Goal: Information Seeking & Learning: Learn about a topic

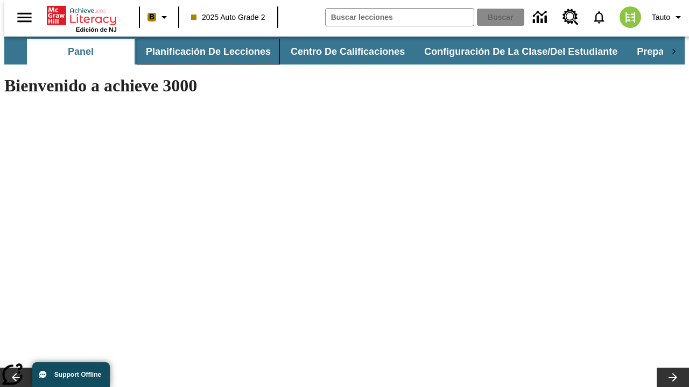
click at [202, 52] on button "Planificación de lecciones" at bounding box center [208, 52] width 143 height 26
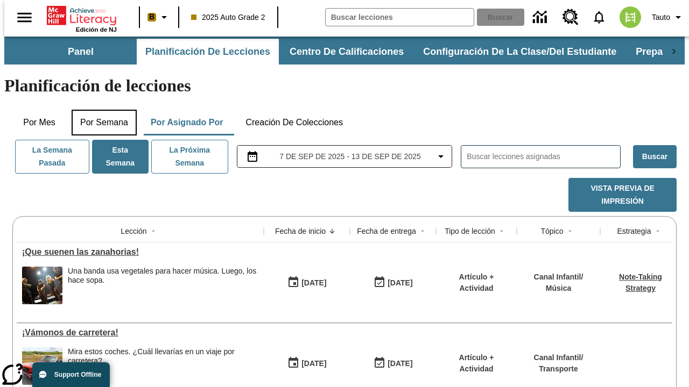
click at [101, 110] on button "Por semana" at bounding box center [104, 123] width 65 height 26
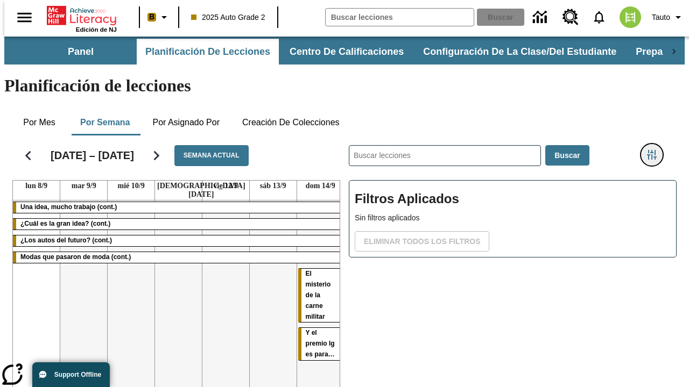
click at [655, 150] on icon "Menú lateral de filtros" at bounding box center [652, 155] width 10 height 10
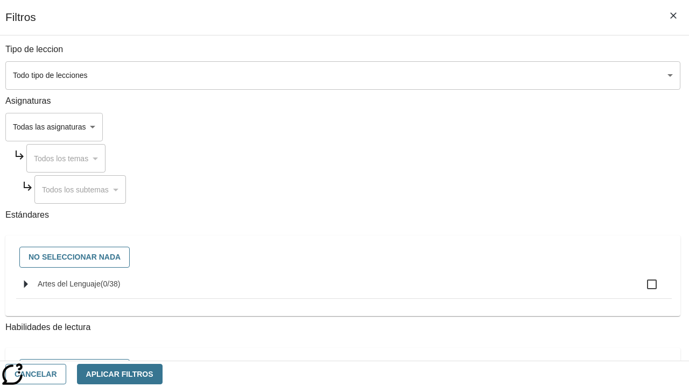
click at [475, 75] on body "[MEDICAL_DATA] al contenido principal Edición de NJ B 2025 Auto Grade 2 Buscar …" at bounding box center [344, 267] width 680 height 460
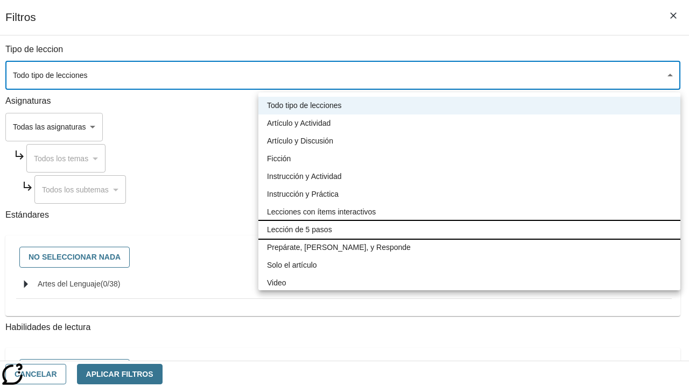
click at [469, 230] on li "Lección de 5 pasos" at bounding box center [469, 230] width 422 height 18
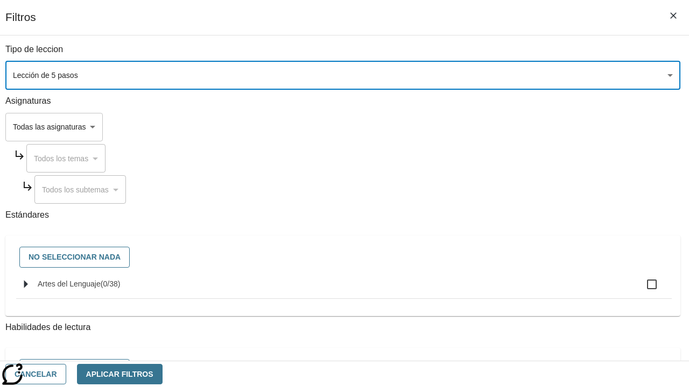
type input "1"
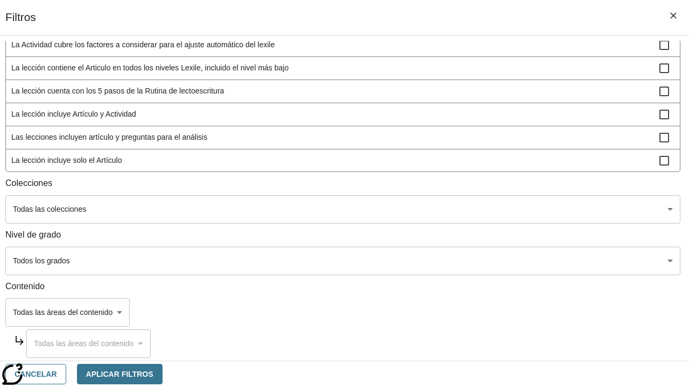
click at [475, 261] on body "[MEDICAL_DATA] al contenido principal Edición de NJ B 2025 Auto Grade 2 Buscar …" at bounding box center [344, 267] width 680 height 460
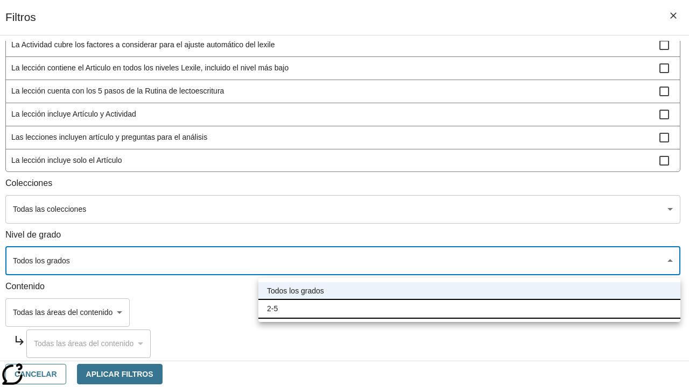
click at [469, 309] on li "2-5" at bounding box center [469, 309] width 422 height 18
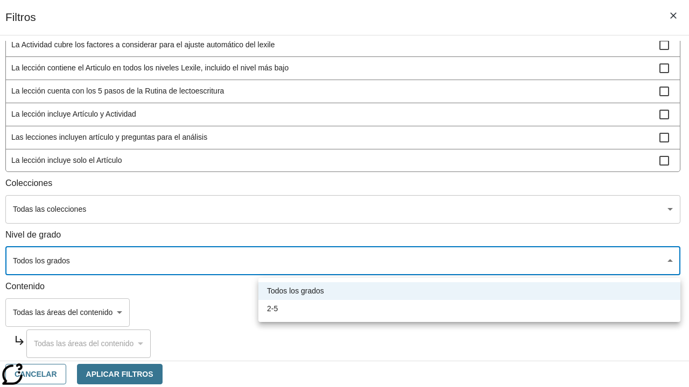
type input "1"
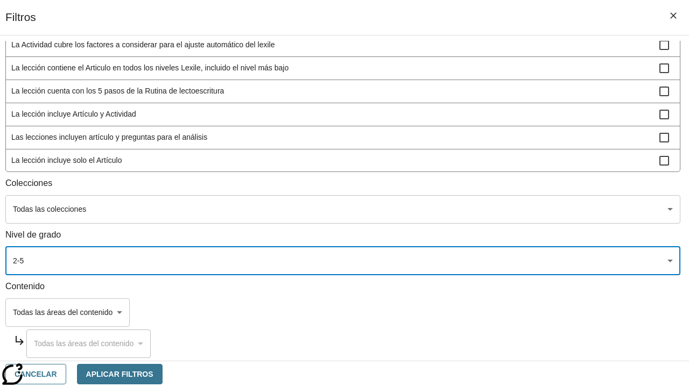
click at [475, 189] on span "La lección incluye video" at bounding box center [335, 183] width 648 height 11
checkbox input "true"
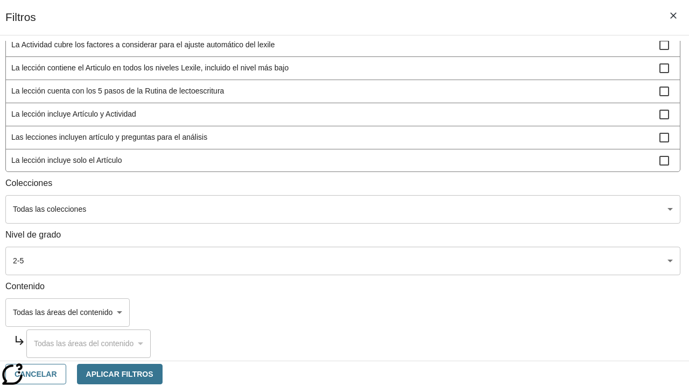
scroll to position [315, 0]
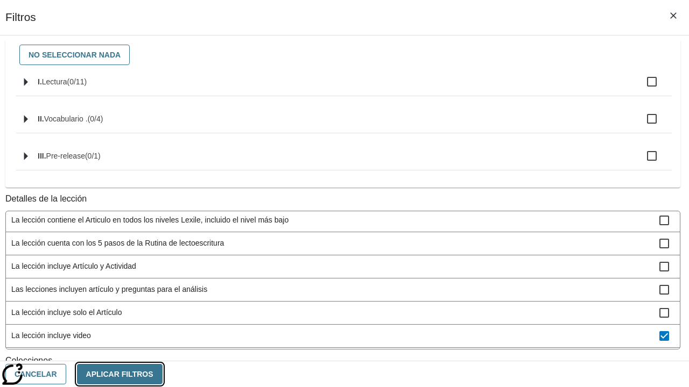
click at [163, 374] on button "Aplicar Filtros" at bounding box center [120, 374] width 86 height 21
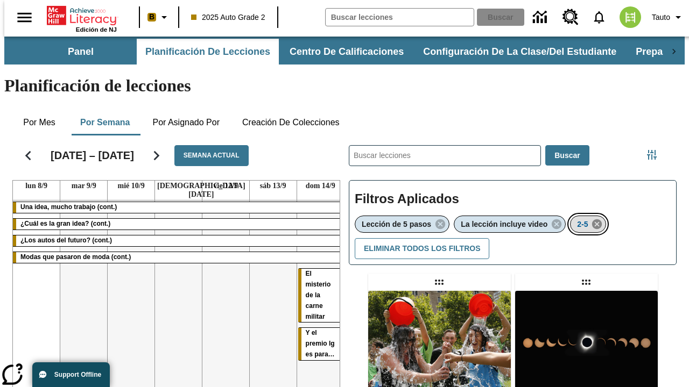
click at [598, 218] on icon "Eliminar 2-5 el ítem seleccionado del filtro" at bounding box center [597, 224] width 12 height 12
click at [655, 150] on icon "Menú lateral de filtros" at bounding box center [652, 155] width 10 height 10
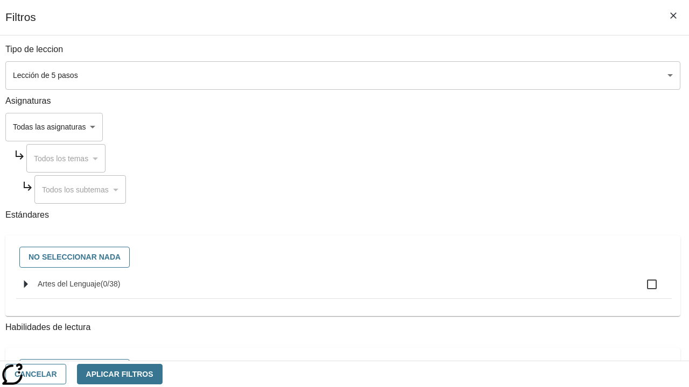
click at [101, 288] on span "Artes del Lenguaje" at bounding box center [69, 284] width 63 height 9
click at [640, 290] on input "Artes del Lenguaje ( 0 / 38 )" at bounding box center [651, 284] width 23 height 23
checkbox input "true"
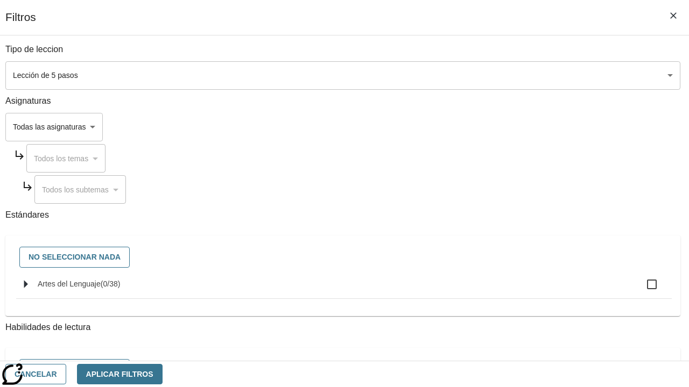
checkbox input "true"
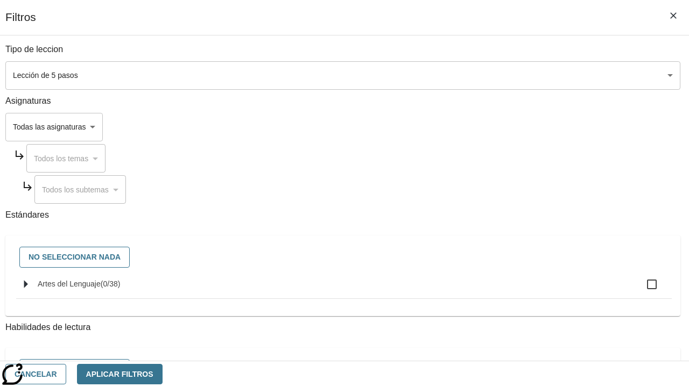
checkbox input "true"
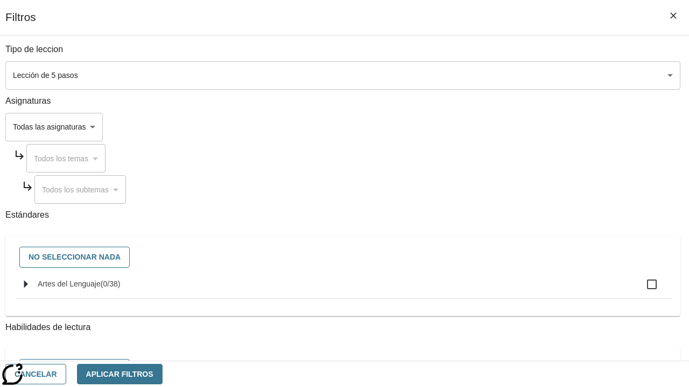
checkbox input "true"
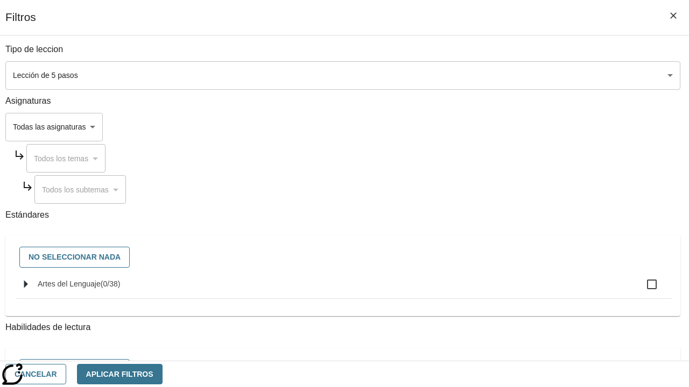
checkbox input "true"
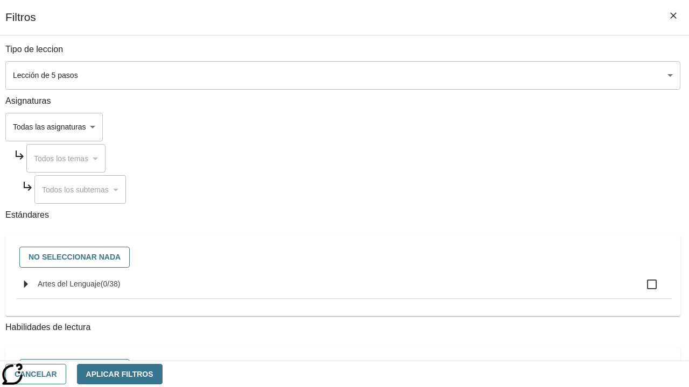
checkbox input "true"
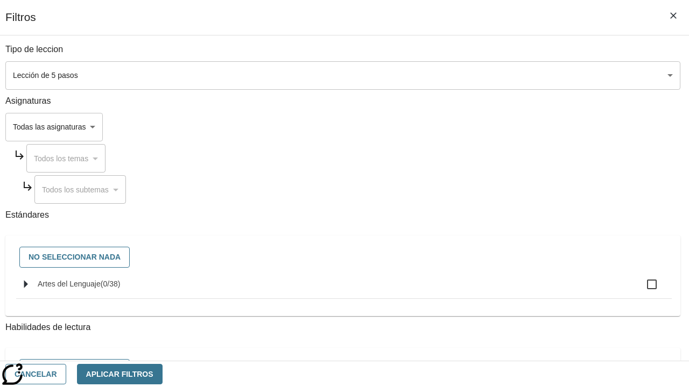
checkbox input "true"
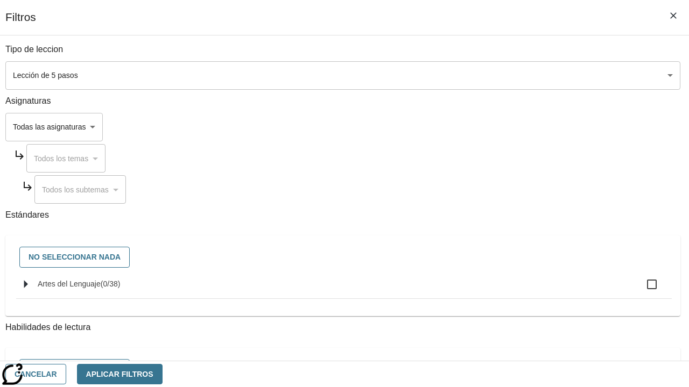
checkbox input "true"
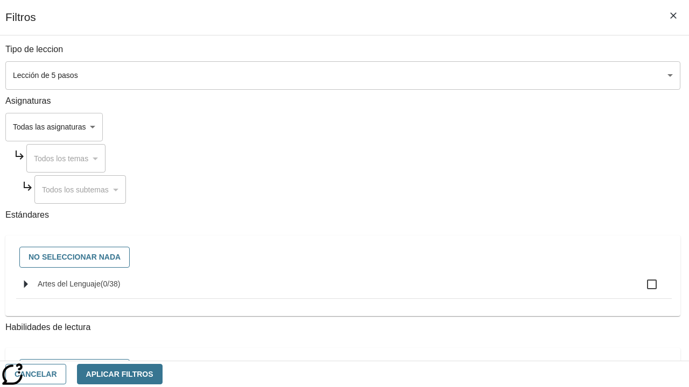
checkbox input "true"
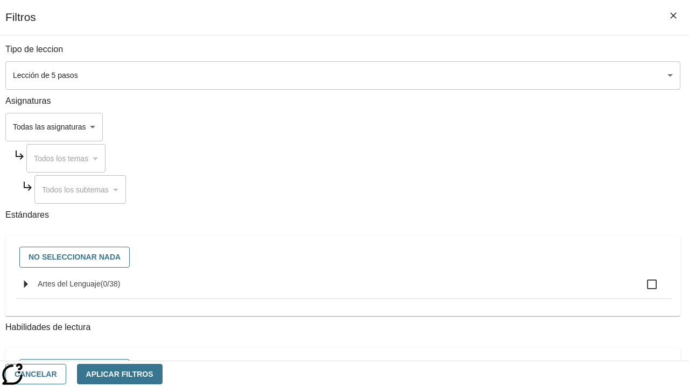
checkbox input "true"
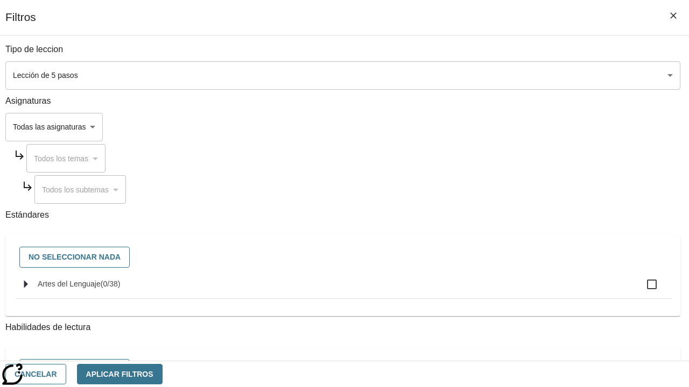
checkbox input "true"
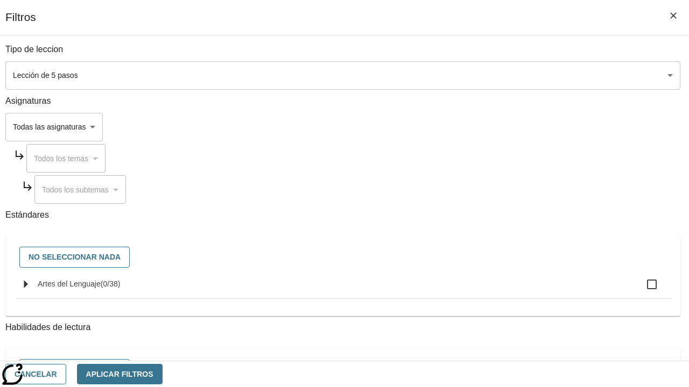
checkbox input "true"
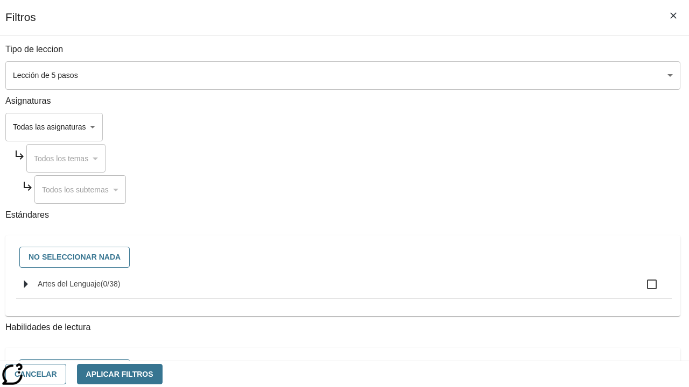
checkbox input "true"
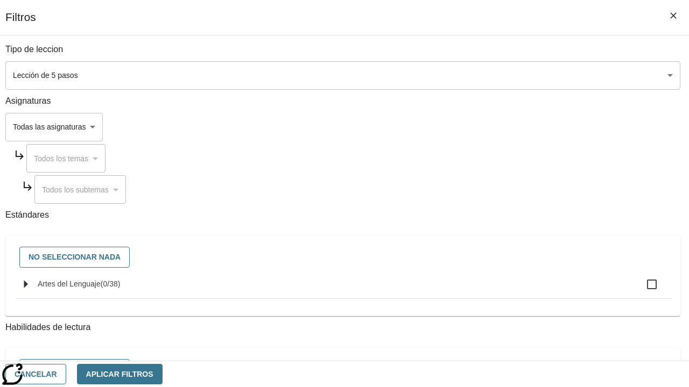
checkbox input "true"
click at [163, 374] on button "Aplicar Filtros" at bounding box center [120, 374] width 86 height 21
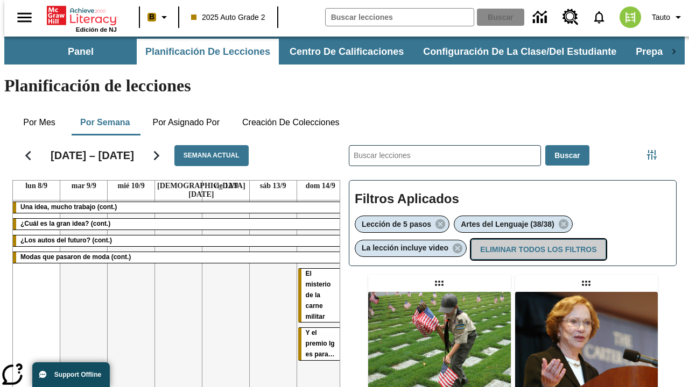
click at [537, 239] on button "Eliminar todos los filtros" at bounding box center [538, 249] width 135 height 21
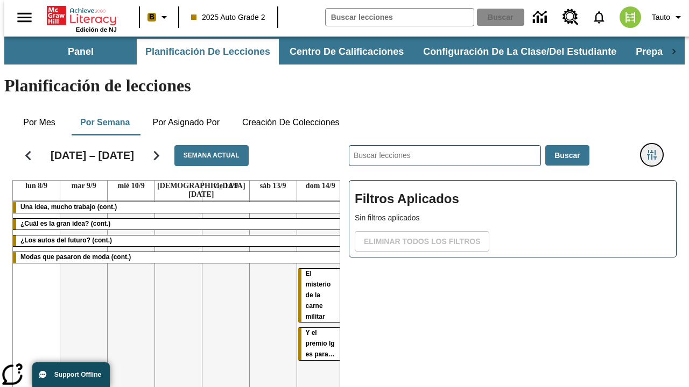
click at [655, 150] on icon "Menú lateral de filtros" at bounding box center [652, 155] width 10 height 10
